Goal: Task Accomplishment & Management: Manage account settings

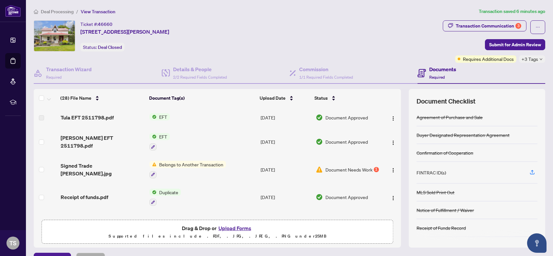
click at [168, 136] on span "EFT" at bounding box center [162, 136] width 13 height 7
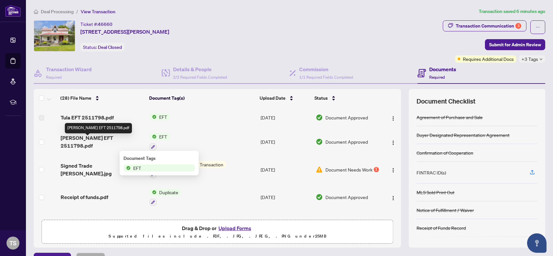
click at [107, 140] on span "[PERSON_NAME] EFT 2511798.pdf" at bounding box center [103, 142] width 84 height 16
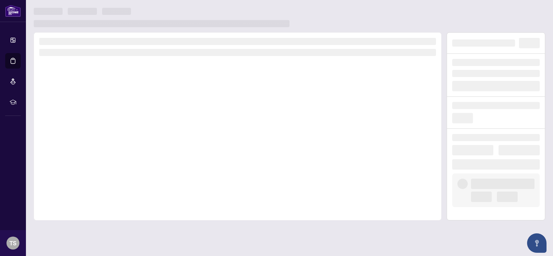
click at [107, 140] on div at bounding box center [238, 126] width 408 height 188
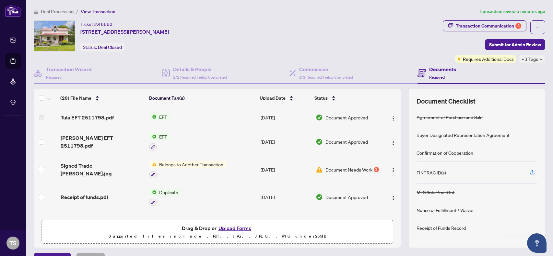
click at [186, 165] on span "Belongs to Another Transaction" at bounding box center [190, 164] width 69 height 7
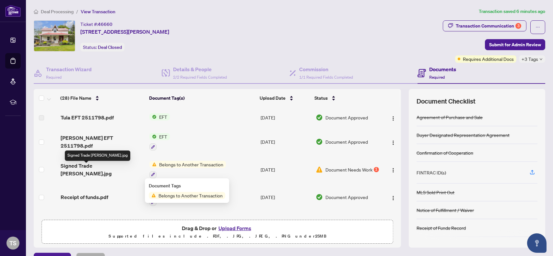
click at [91, 171] on span "Signed Trade [PERSON_NAME].jpg" at bounding box center [103, 170] width 84 height 16
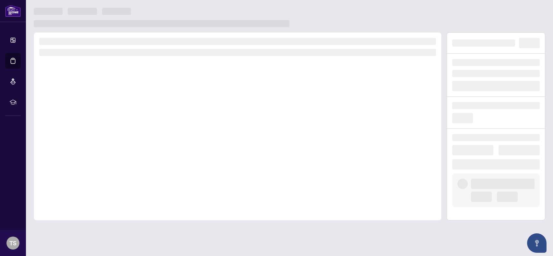
click at [91, 171] on div at bounding box center [238, 126] width 408 height 188
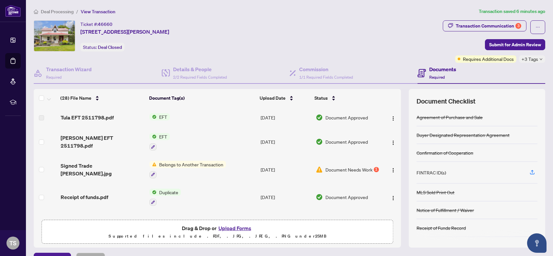
click at [237, 227] on button "Upload Forms" at bounding box center [234, 228] width 37 height 8
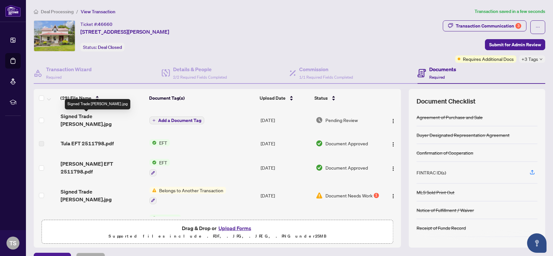
click at [94, 117] on span "Signed Trade [PERSON_NAME].jpg" at bounding box center [103, 120] width 84 height 16
click at [392, 119] on img "button" at bounding box center [392, 121] width 5 height 5
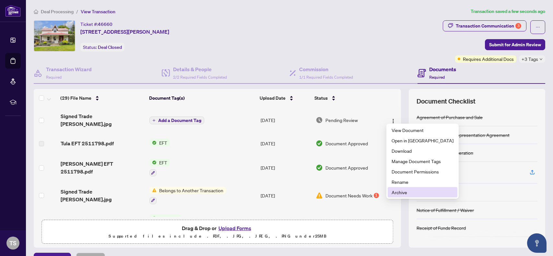
click at [396, 192] on span "Archive" at bounding box center [422, 192] width 62 height 7
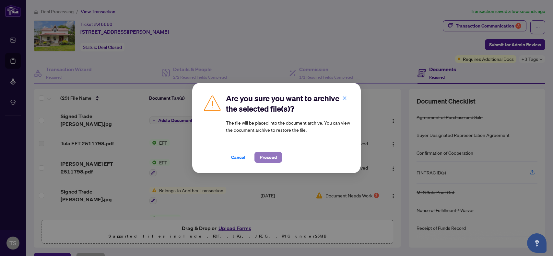
click at [277, 159] on button "Proceed" at bounding box center [268, 157] width 28 height 11
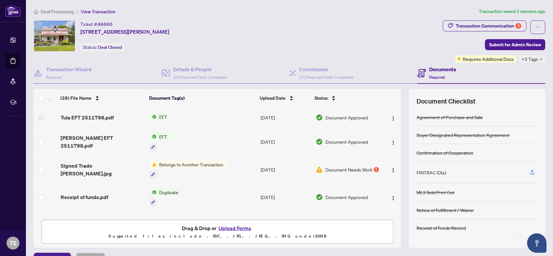
click at [235, 228] on button "Upload Forms" at bounding box center [234, 228] width 37 height 8
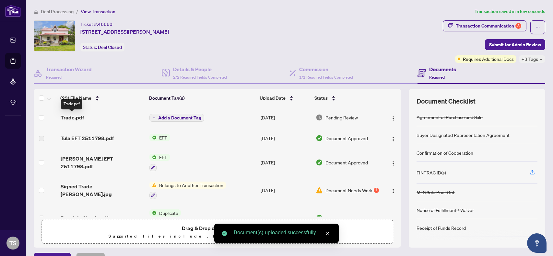
click at [79, 118] on span "Trade.pdf" at bounding box center [72, 118] width 23 height 8
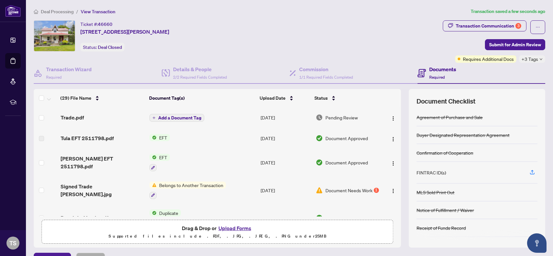
click at [164, 117] on span "Add a Document Tag" at bounding box center [179, 118] width 43 height 5
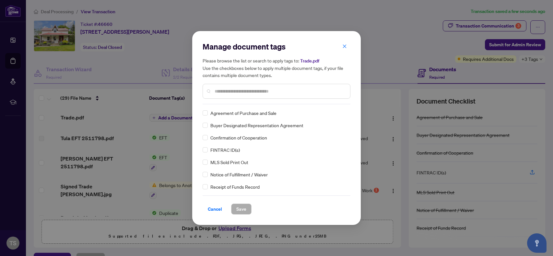
click at [225, 91] on input "text" at bounding box center [279, 91] width 130 height 7
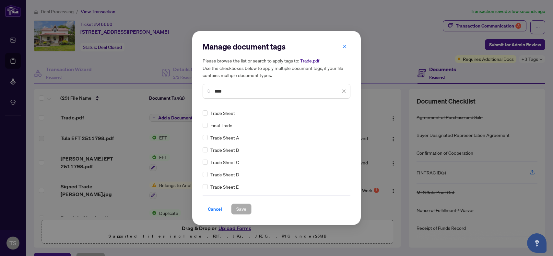
type input "****"
click at [240, 207] on span "Save" at bounding box center [241, 209] width 10 height 10
